Goal: Transaction & Acquisition: Purchase product/service

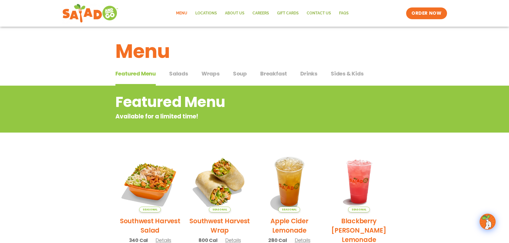
click at [337, 72] on span "Sides & Kids" at bounding box center [347, 74] width 33 height 8
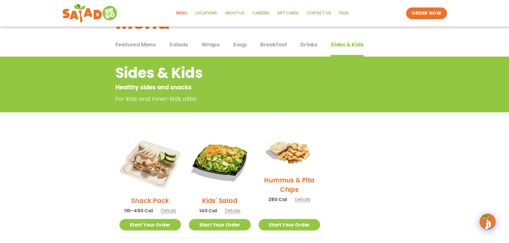
scroll to position [80, 0]
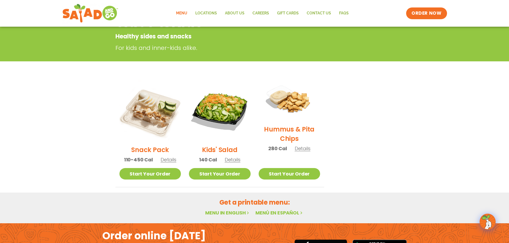
click at [171, 160] on span "Details" at bounding box center [169, 160] width 16 height 7
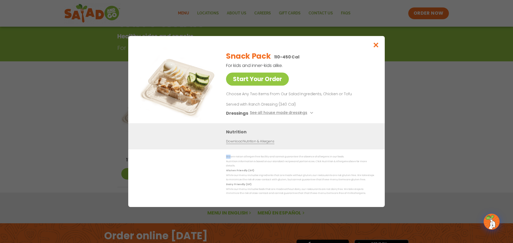
click at [170, 161] on div "We are not an allergen free facility and cannot guarantee the absence of allerg…" at bounding box center [256, 175] width 235 height 41
click at [377, 45] on icon "Close modal" at bounding box center [376, 45] width 7 height 6
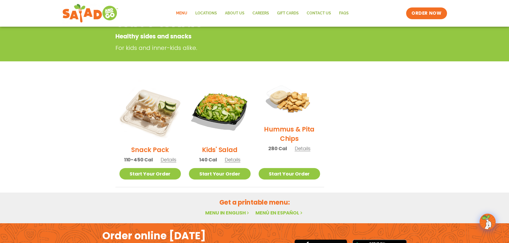
click at [291, 116] on img at bounding box center [290, 100] width 62 height 41
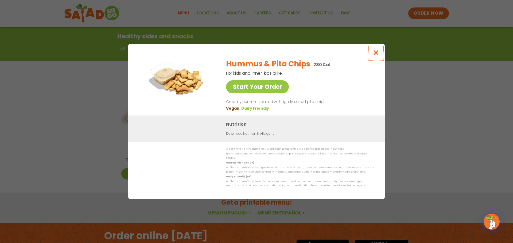
click at [375, 54] on icon "Close modal" at bounding box center [376, 53] width 7 height 6
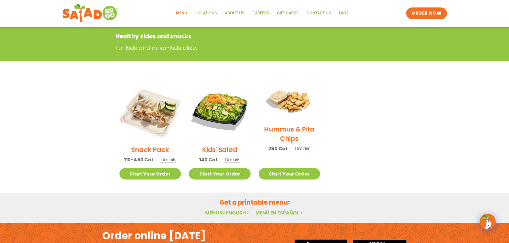
click at [305, 147] on span "Details" at bounding box center [303, 148] width 16 height 7
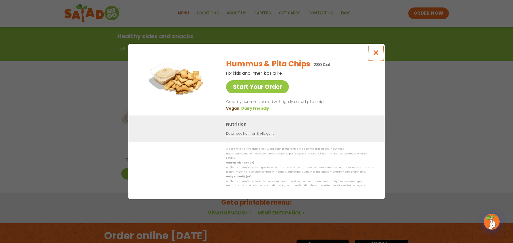
click at [377, 56] on icon "Close modal" at bounding box center [376, 53] width 7 height 6
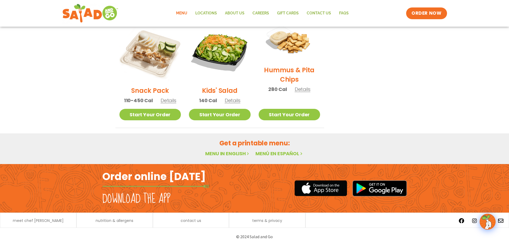
scroll to position [142, 0]
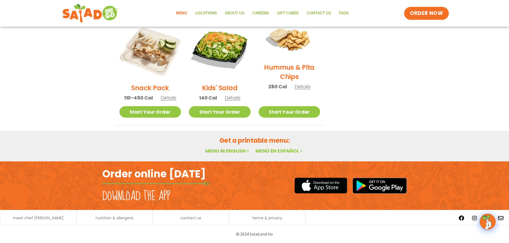
click at [431, 14] on span "ORDER NOW" at bounding box center [426, 13] width 33 height 7
